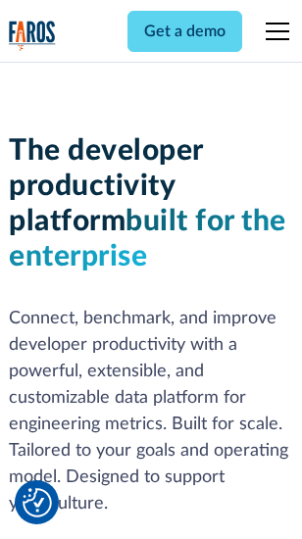
scroll to position [295, 0]
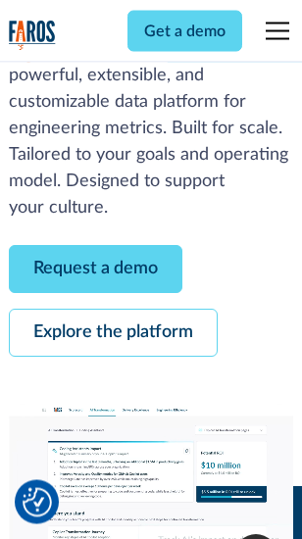
click at [96, 270] on link "Request a demo" at bounding box center [95, 270] width 173 height 48
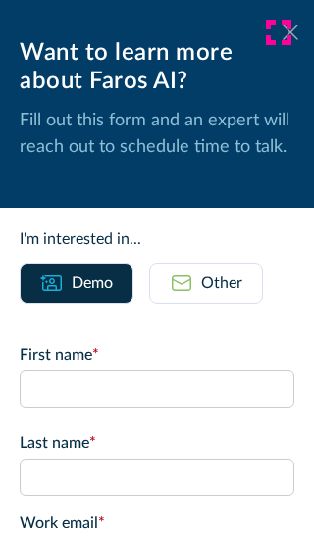
click at [282, 32] on icon at bounding box center [290, 31] width 16 height 15
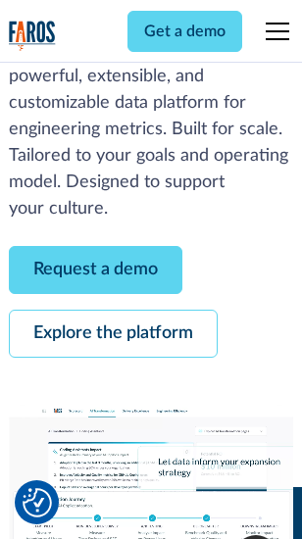
scroll to position [359, 0]
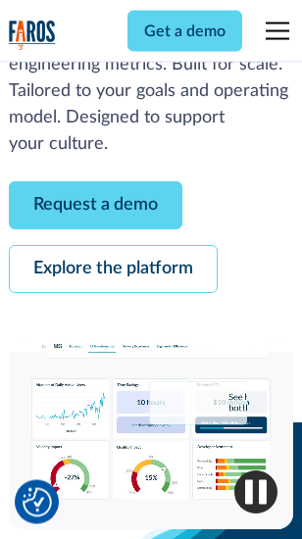
click at [113, 270] on link "Explore the platform" at bounding box center [113, 270] width 209 height 48
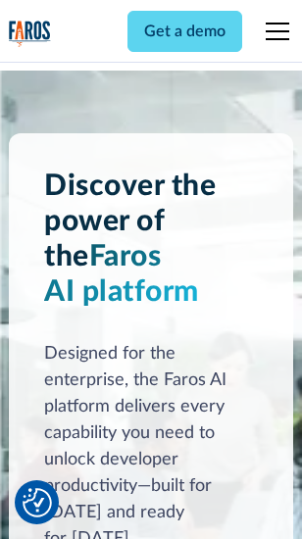
scroll to position [14937, 0]
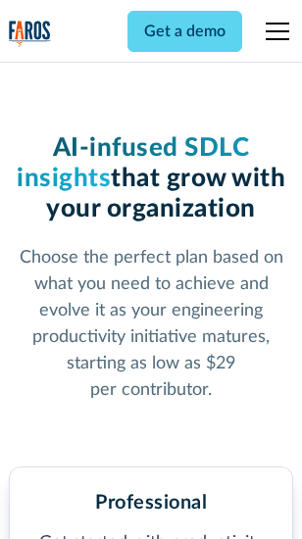
scroll to position [3114, 0]
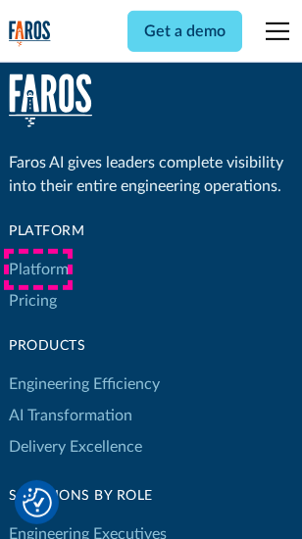
click at [38, 269] on link "Platform" at bounding box center [39, 269] width 60 height 31
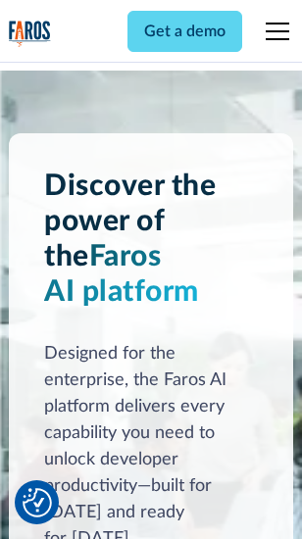
scroll to position [15566, 0]
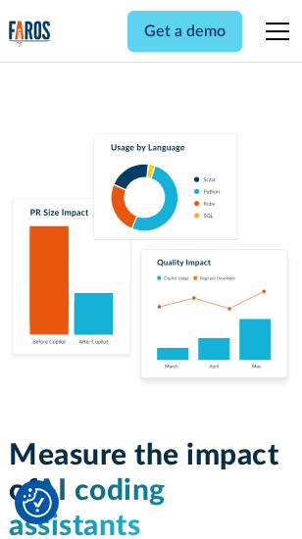
scroll to position [12243, 0]
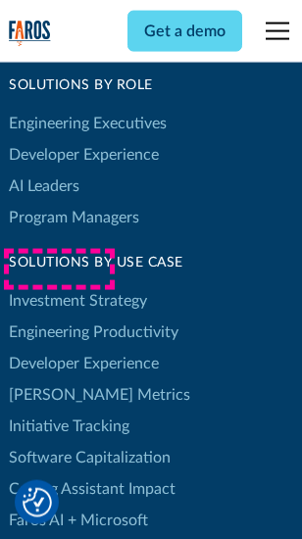
click at [59, 379] on link "[PERSON_NAME] Metrics" at bounding box center [99, 394] width 181 height 31
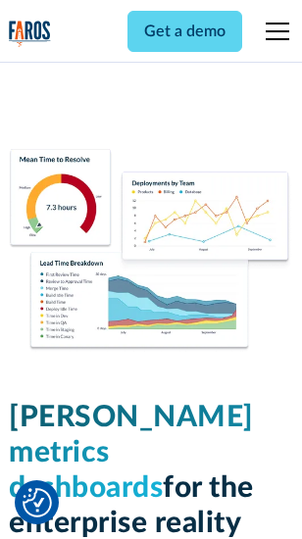
scroll to position [8685, 0]
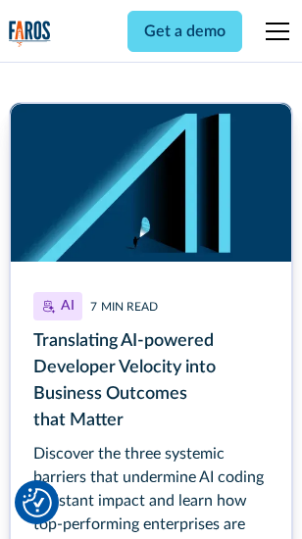
scroll to position [8880, 0]
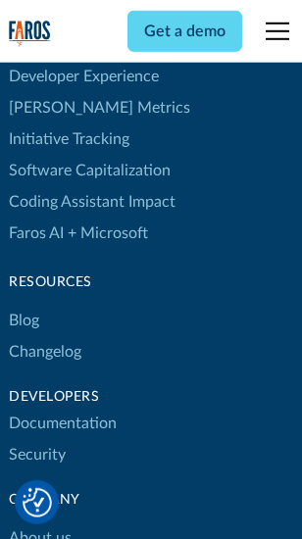
click at [45, 336] on link "Changelog" at bounding box center [45, 351] width 73 height 31
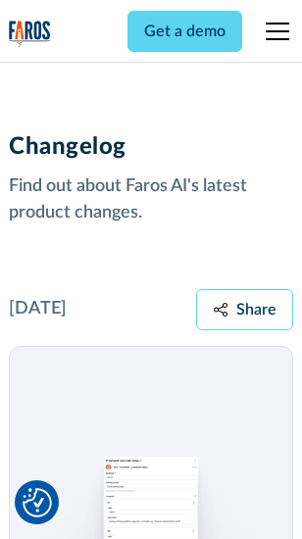
scroll to position [24040, 0]
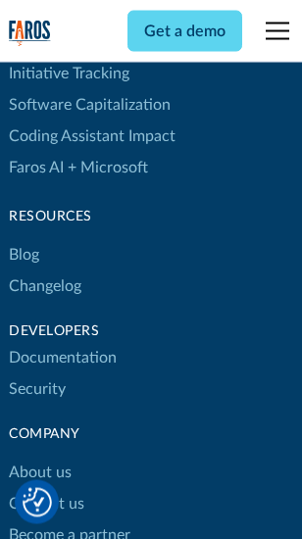
click at [39, 458] on link "About us" at bounding box center [40, 473] width 63 height 31
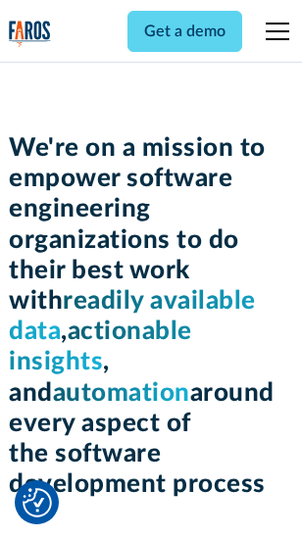
scroll to position [6785, 0]
